Goal: Information Seeking & Learning: Learn about a topic

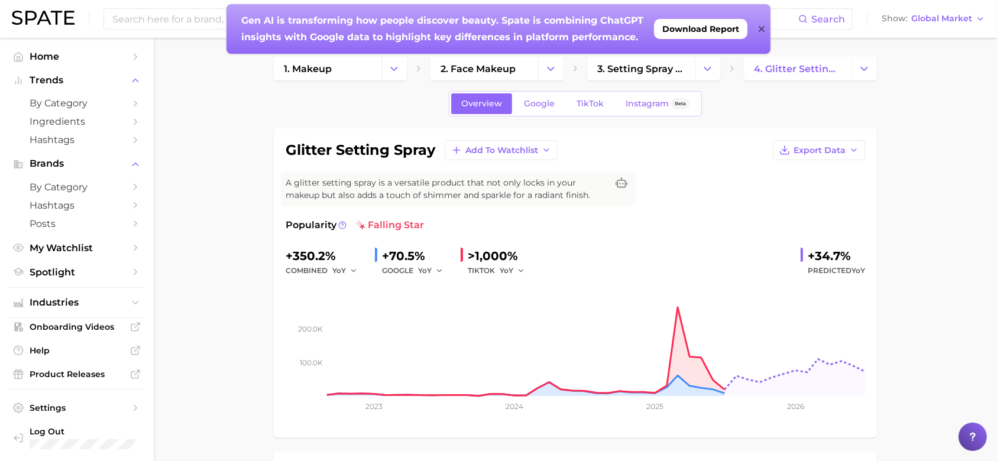
click at [761, 26] on icon at bounding box center [762, 28] width 6 height 9
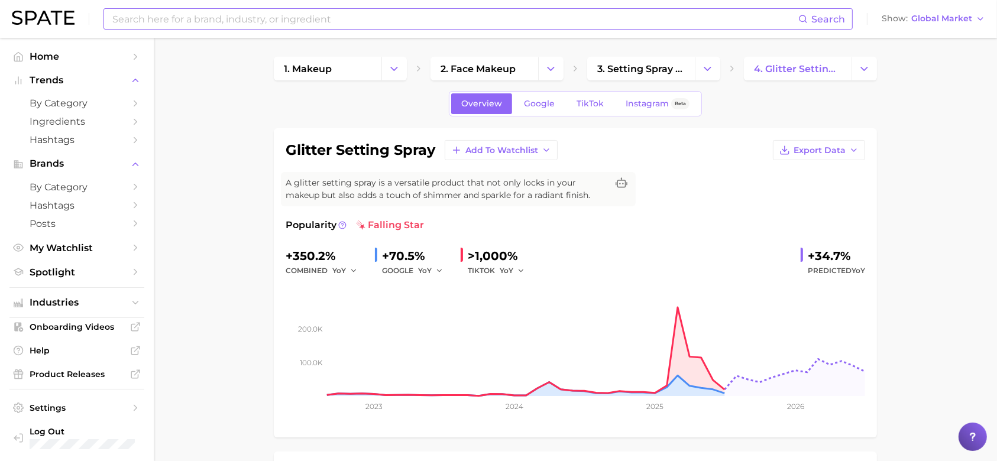
click at [288, 17] on input at bounding box center [454, 19] width 687 height 20
type input "G"
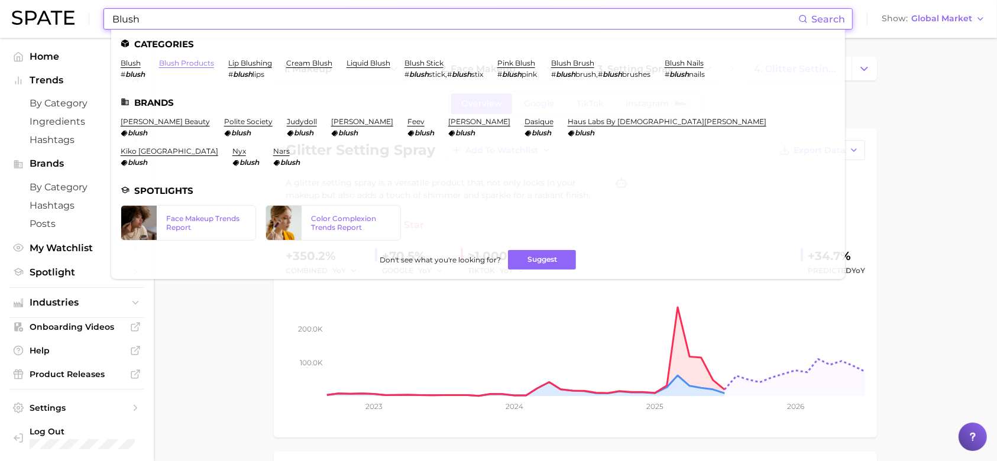
type input "Blush"
click at [174, 59] on link "blush products" at bounding box center [186, 63] width 55 height 9
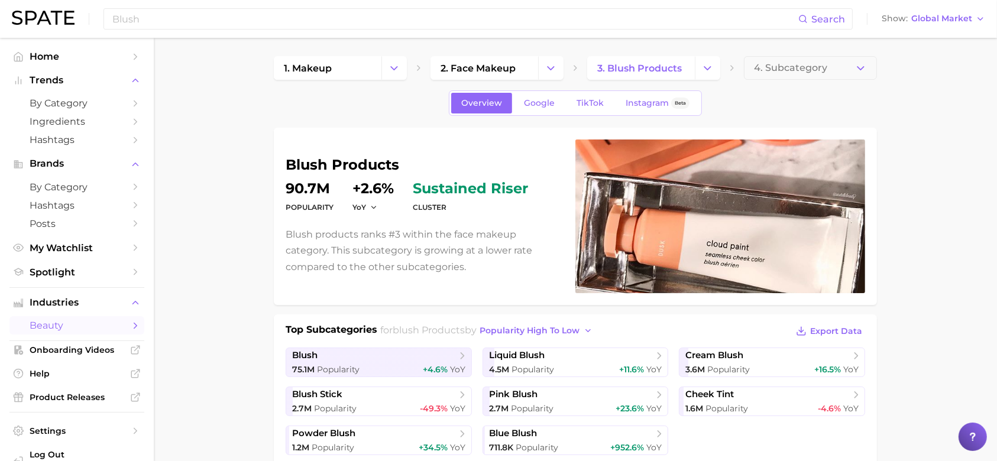
scroll to position [2, 0]
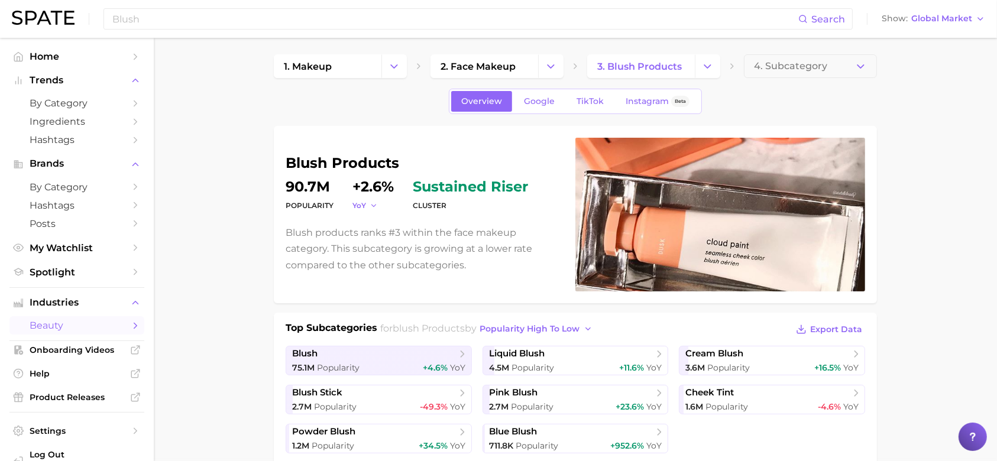
click at [374, 206] on icon "button" at bounding box center [374, 206] width 8 height 8
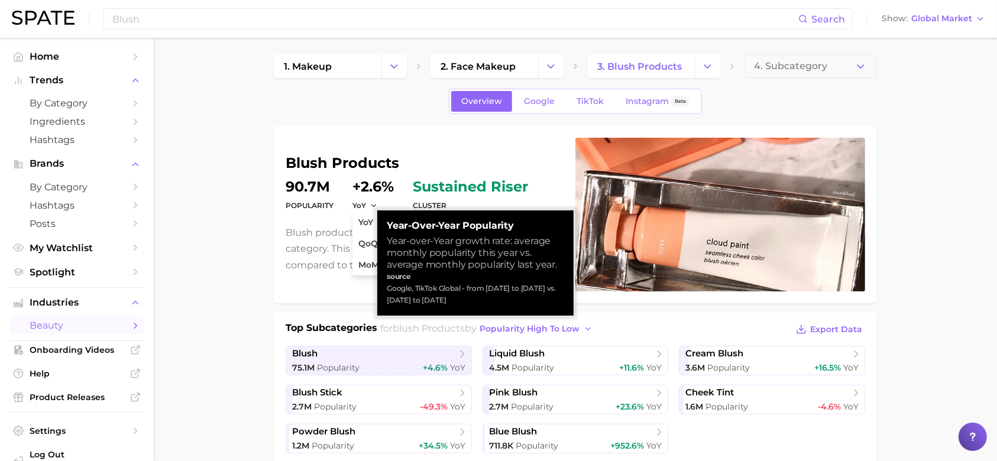
click at [282, 215] on div "blush products Popularity 90.7m YoY YoY QoQ MoM +2.6% cluster sustained riser B…" at bounding box center [575, 214] width 603 height 177
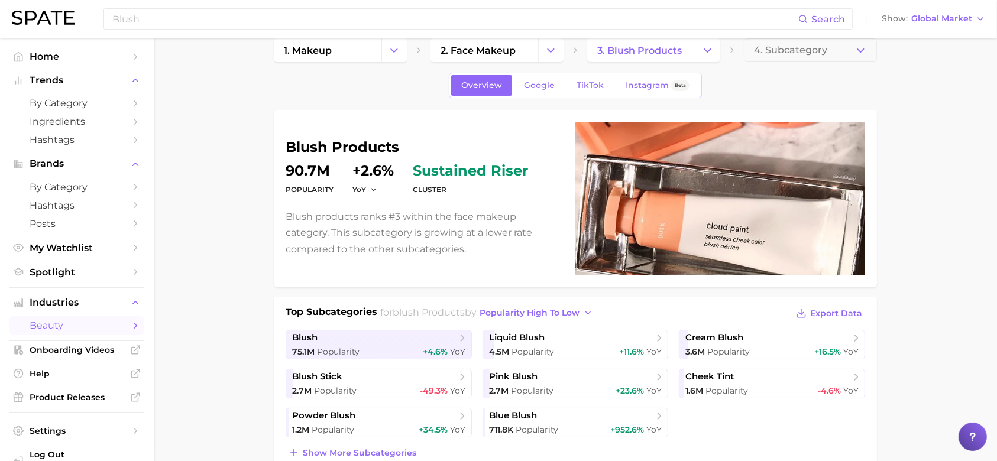
scroll to position [31, 0]
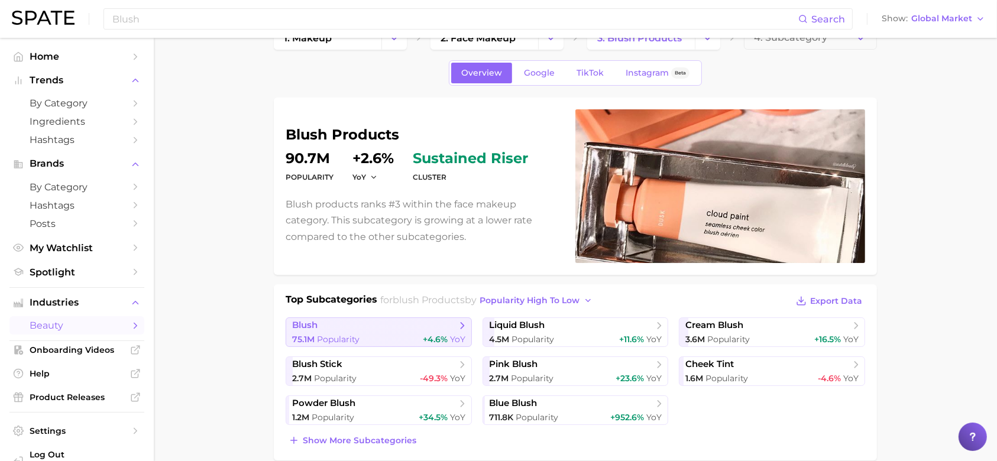
click at [336, 330] on span "blush" at bounding box center [374, 326] width 164 height 12
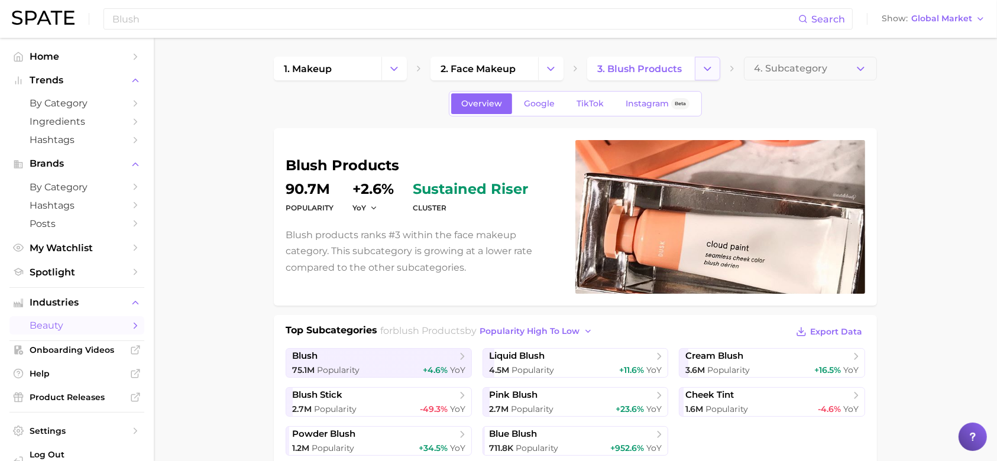
click at [708, 73] on icon "Change Category" at bounding box center [708, 69] width 12 height 12
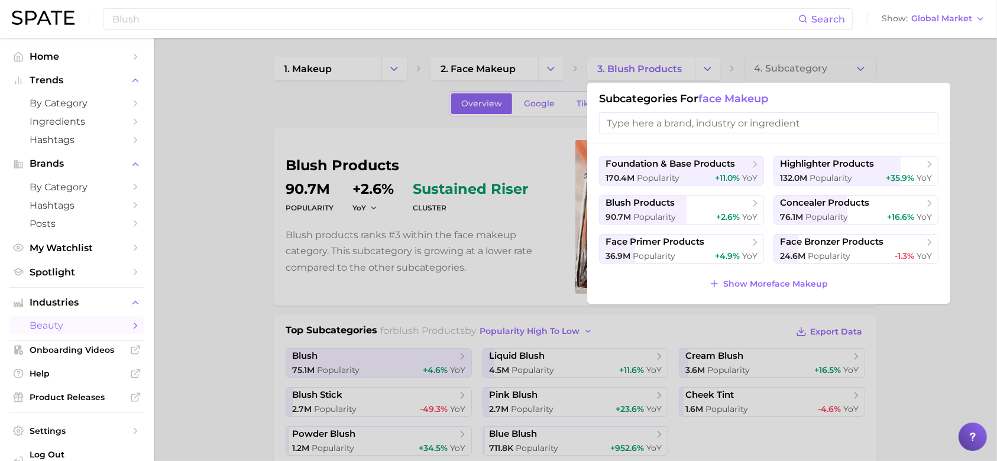
click at [890, 49] on div at bounding box center [498, 230] width 997 height 461
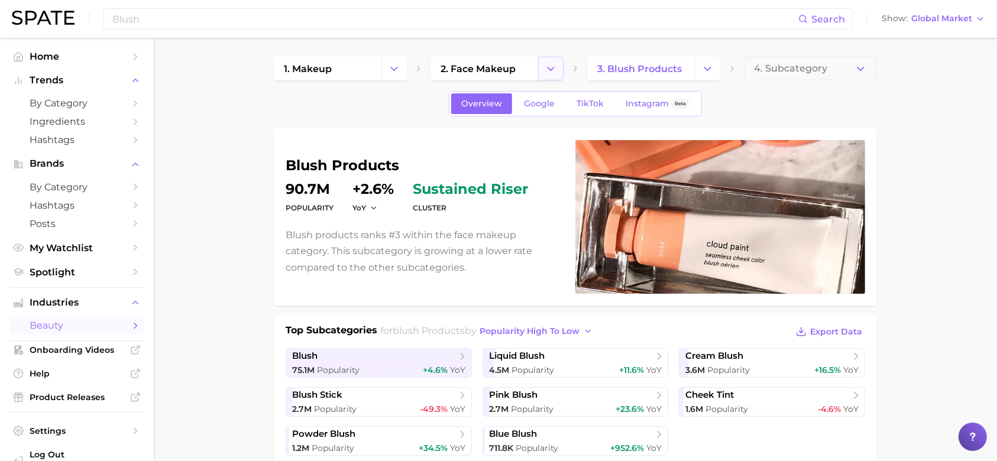
click at [551, 69] on polyline "Change Category" at bounding box center [551, 68] width 7 height 3
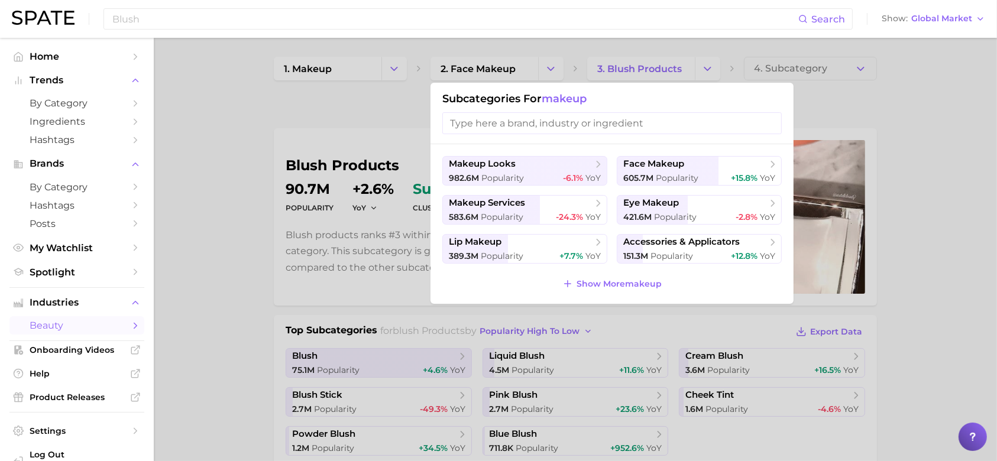
click at [842, 121] on div at bounding box center [498, 230] width 997 height 461
